Goal: Information Seeking & Learning: Learn about a topic

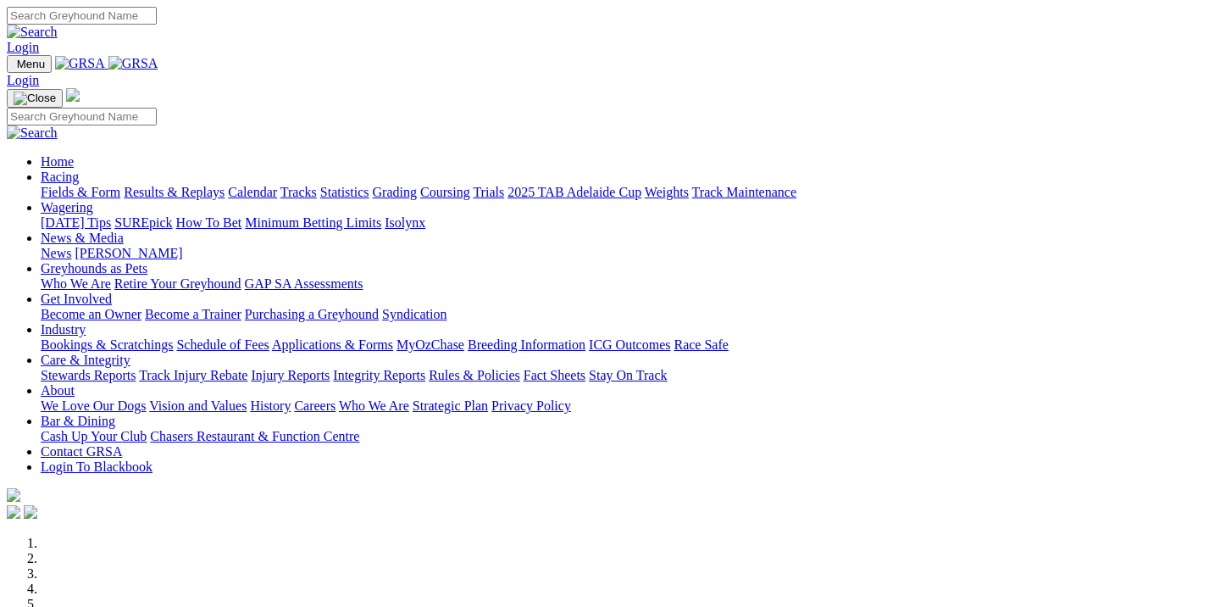
click at [182, 246] on link "[PERSON_NAME]" at bounding box center [129, 253] width 108 height 14
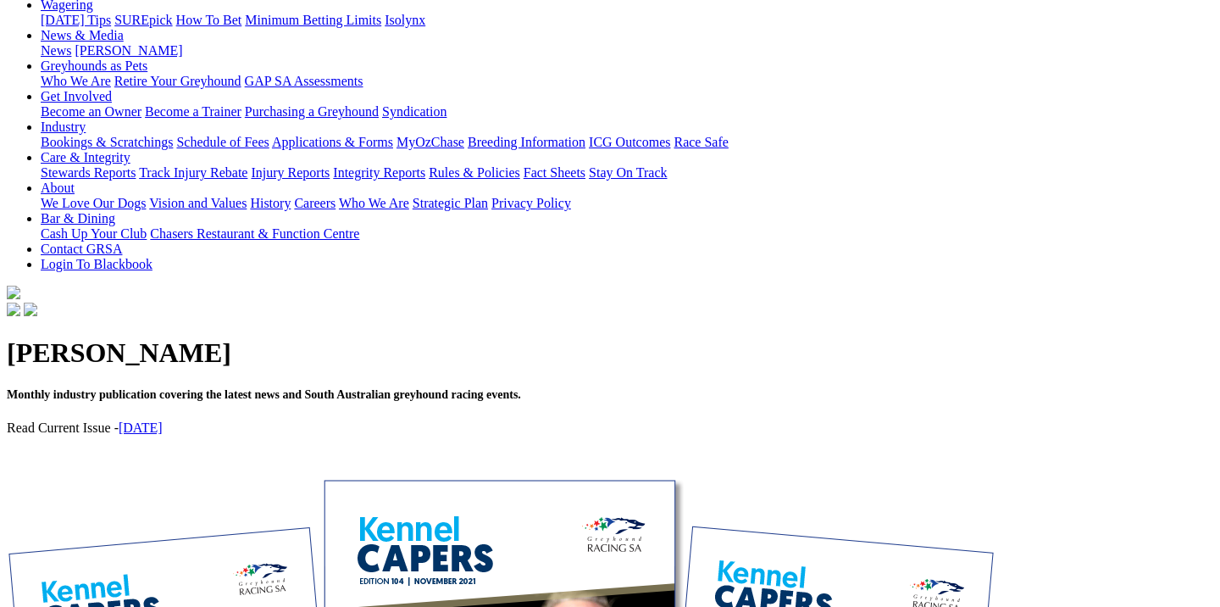
scroll to position [346, 0]
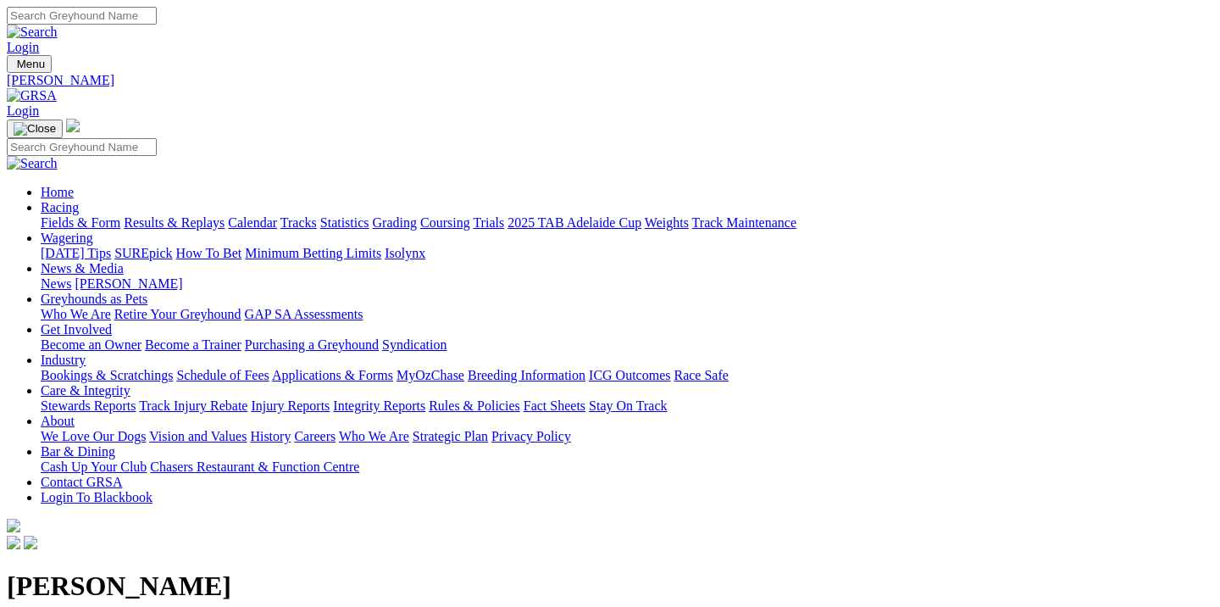
click at [369, 215] on link "Statistics" at bounding box center [344, 222] width 49 height 14
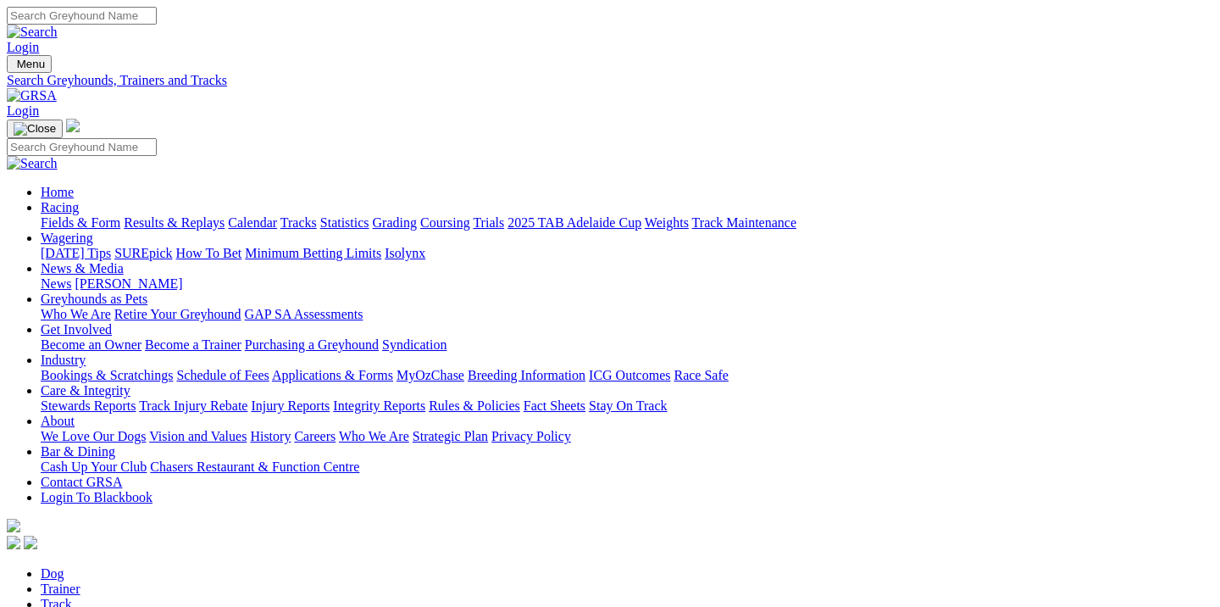
click at [642, 215] on link "2025 TAB Adelaide Cup" at bounding box center [575, 222] width 134 height 14
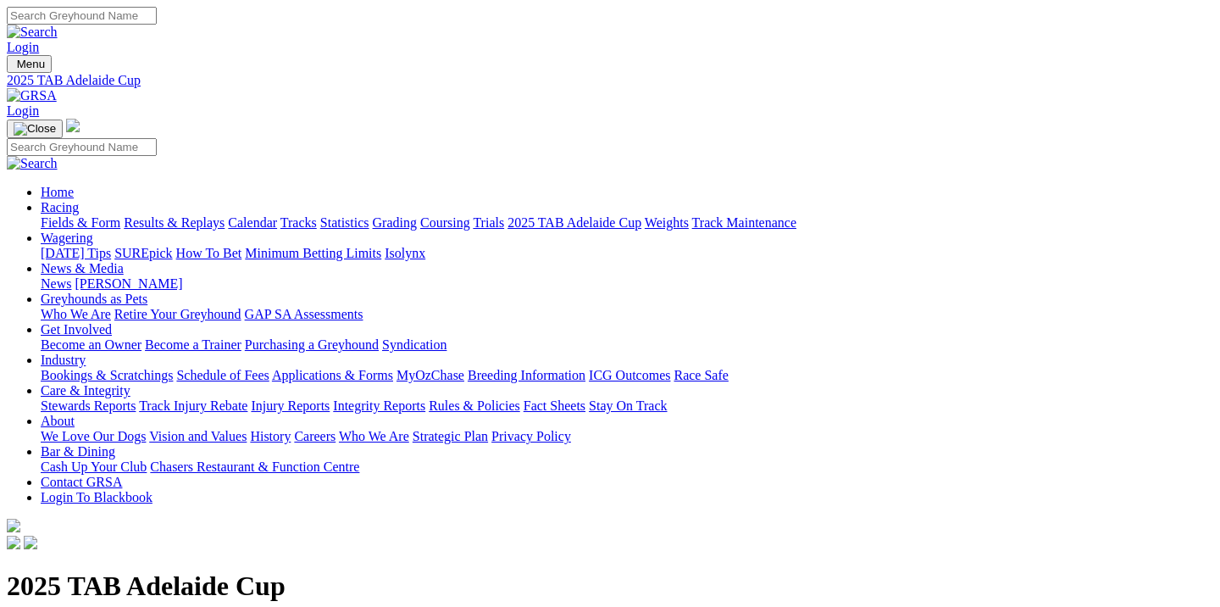
click at [425, 246] on link "Isolynx" at bounding box center [405, 253] width 41 height 14
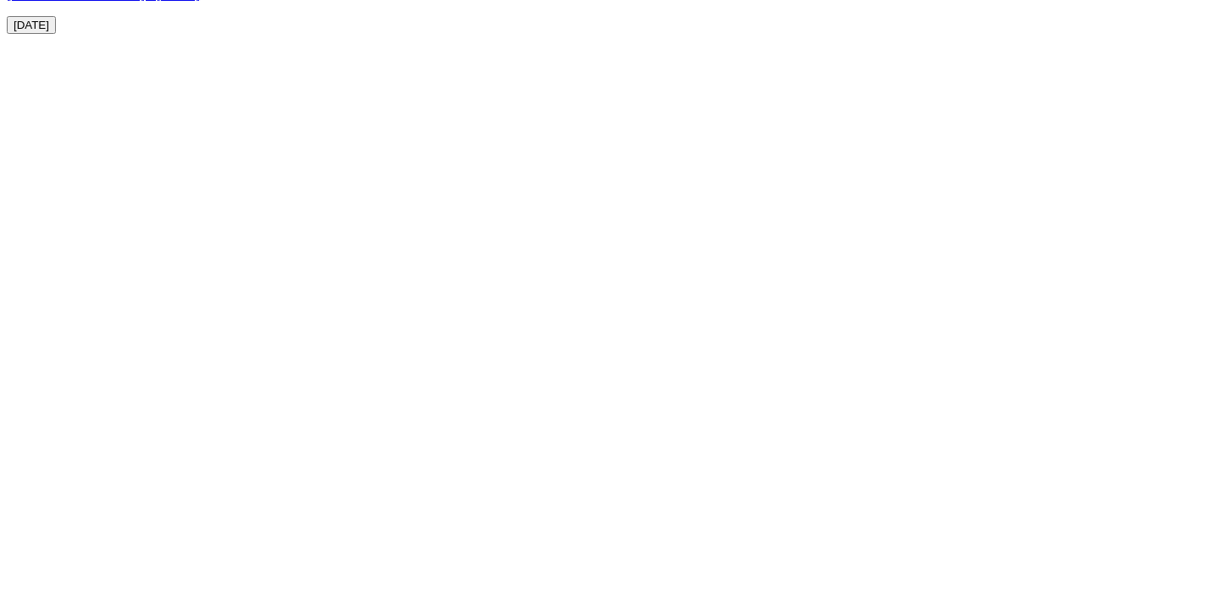
scroll to position [5499, 0]
